Goal: Entertainment & Leisure: Consume media (video, audio)

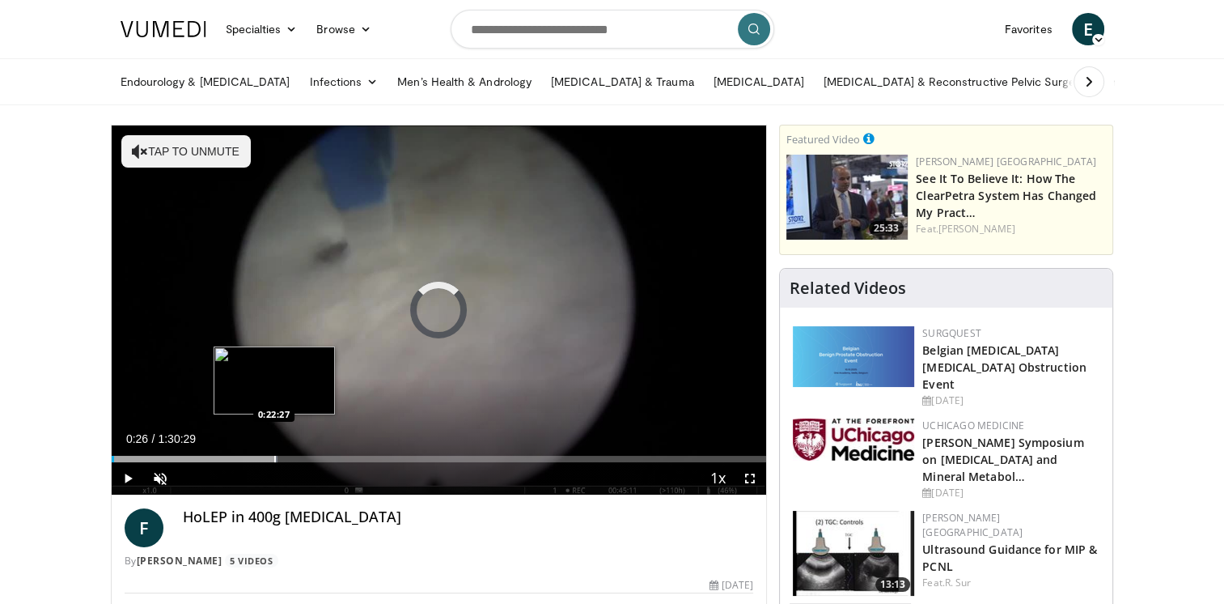
drag, startPoint x: 114, startPoint y: 460, endPoint x: 275, endPoint y: 455, distance: 161.1
click at [275, 456] on div "Loaded : 25.41% 0:22:20 0:22:27" at bounding box center [439, 459] width 655 height 6
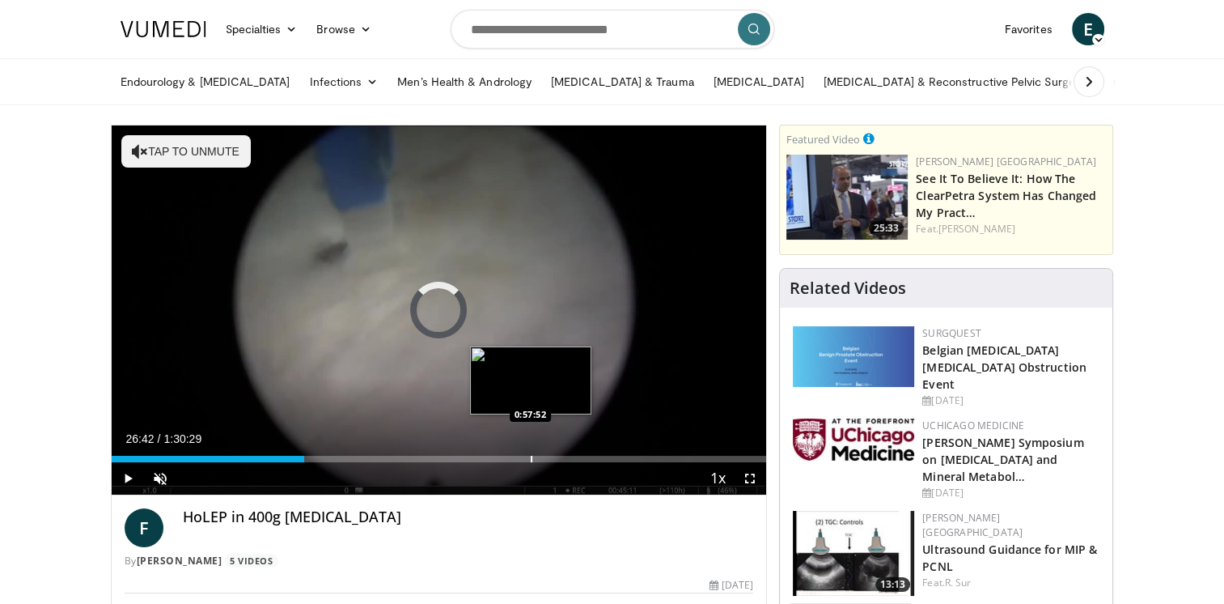
drag, startPoint x: 275, startPoint y: 455, endPoint x: 530, endPoint y: 453, distance: 254.9
click at [530, 453] on div "Loaded : 0.00% 0:57:18 0:57:52" at bounding box center [439, 454] width 655 height 15
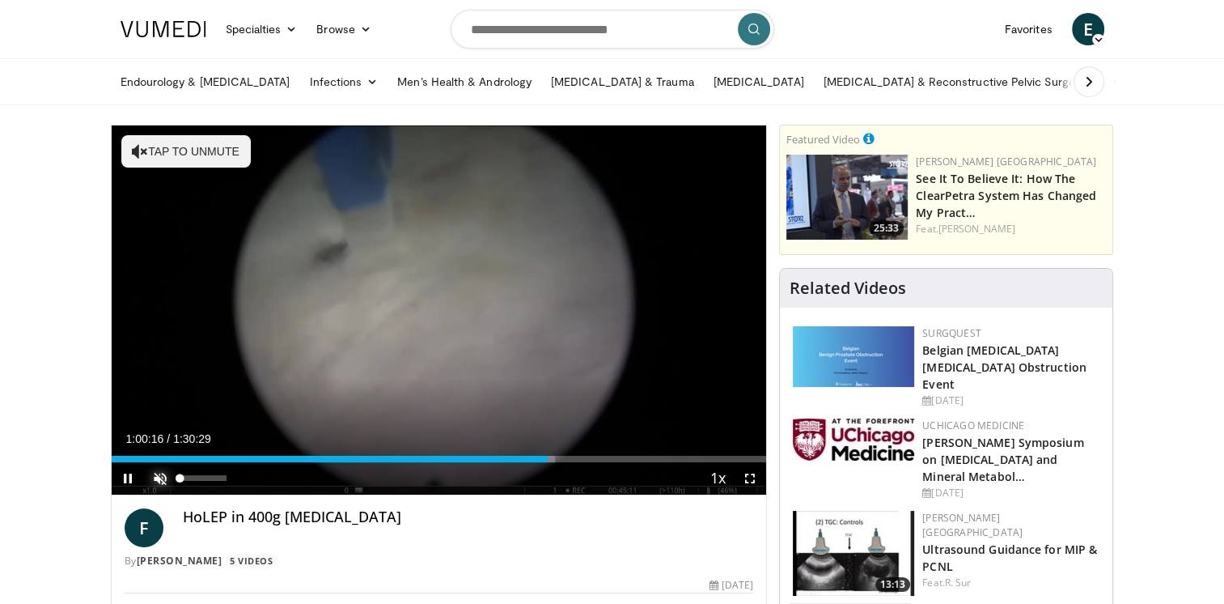
click at [155, 473] on span "Video Player" at bounding box center [160, 478] width 32 height 32
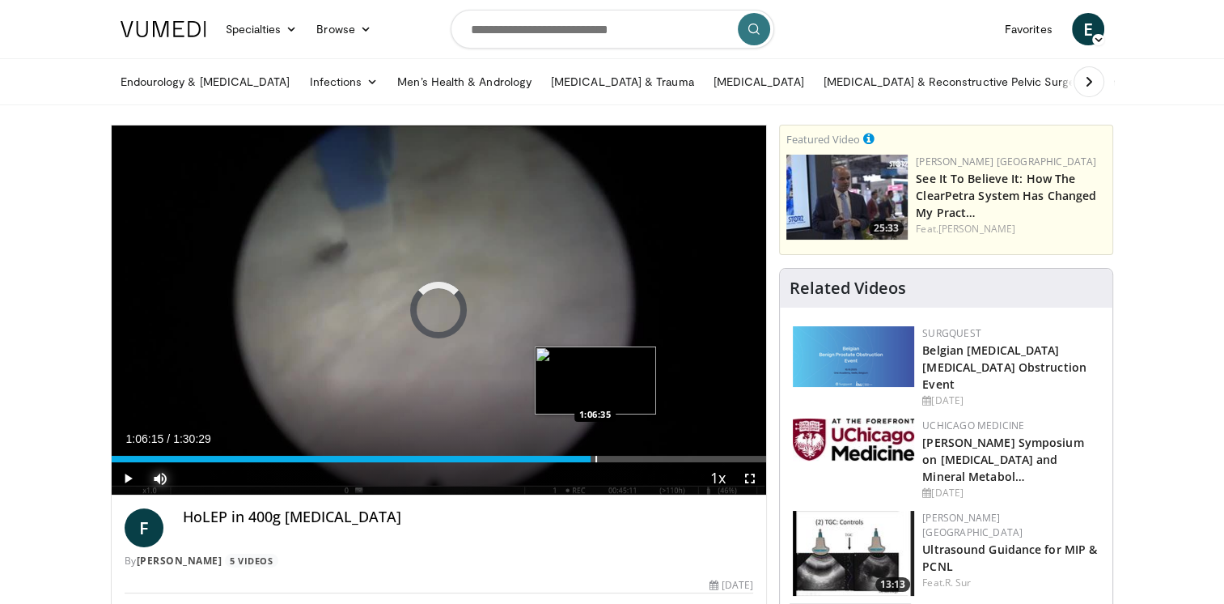
drag, startPoint x: 563, startPoint y: 458, endPoint x: 596, endPoint y: 457, distance: 32.4
click at [596, 457] on div "Progress Bar" at bounding box center [597, 459] width 2 height 6
drag, startPoint x: 609, startPoint y: 457, endPoint x: 654, endPoint y: 457, distance: 44.5
click at [655, 457] on div "Progress Bar" at bounding box center [656, 459] width 2 height 6
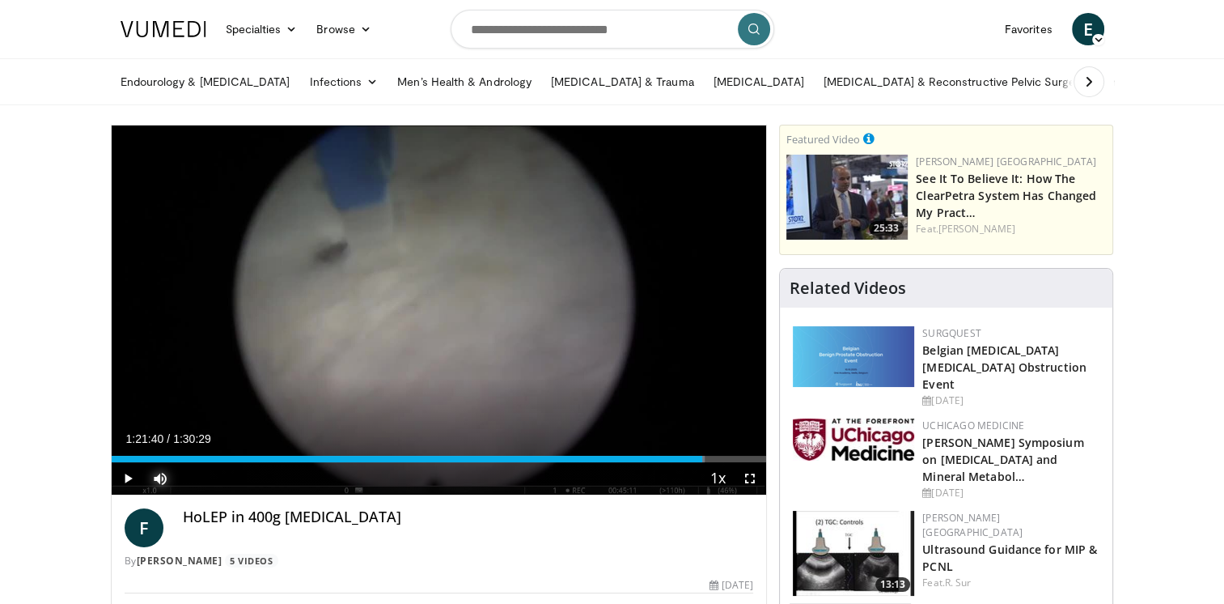
drag, startPoint x: 667, startPoint y: 460, endPoint x: 702, endPoint y: 461, distance: 35.6
click at [702, 462] on div "Current Time 1:21:40 / Duration 1:30:29 Play Skip Backward Skip Forward Mute 82…" at bounding box center [439, 478] width 655 height 32
drag, startPoint x: 700, startPoint y: 458, endPoint x: 715, endPoint y: 458, distance: 15.4
click at [716, 458] on div "Progress Bar" at bounding box center [717, 459] width 2 height 6
drag, startPoint x: 719, startPoint y: 454, endPoint x: 742, endPoint y: 455, distance: 22.7
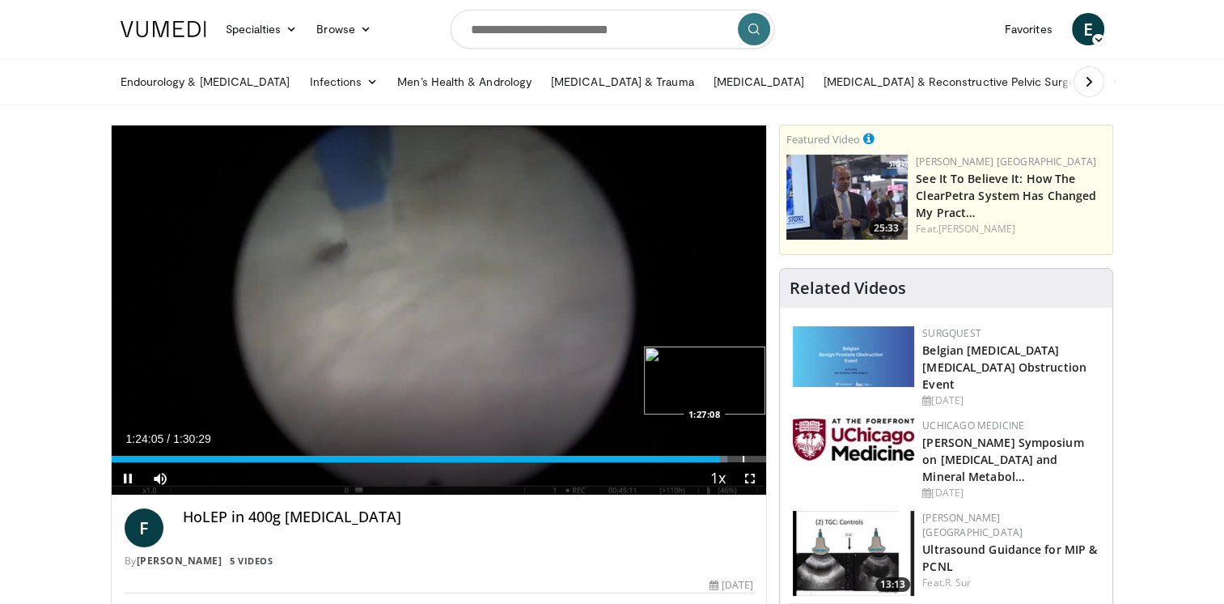
click at [742, 455] on video-js "**********" at bounding box center [439, 310] width 655 height 370
drag, startPoint x: 725, startPoint y: 460, endPoint x: 738, endPoint y: 459, distance: 13.0
click at [740, 459] on div "Progress Bar" at bounding box center [741, 459] width 2 height 6
click at [753, 458] on div "Progress Bar" at bounding box center [754, 459] width 2 height 6
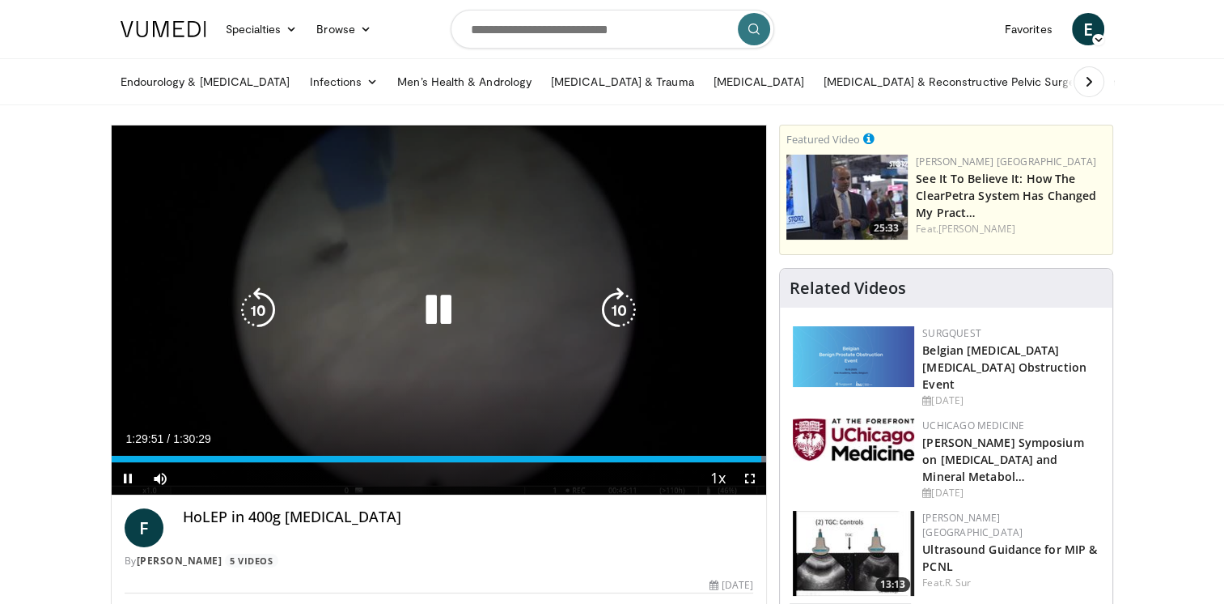
click at [438, 296] on icon "Video Player" at bounding box center [438, 309] width 45 height 45
